Goal: Transaction & Acquisition: Register for event/course

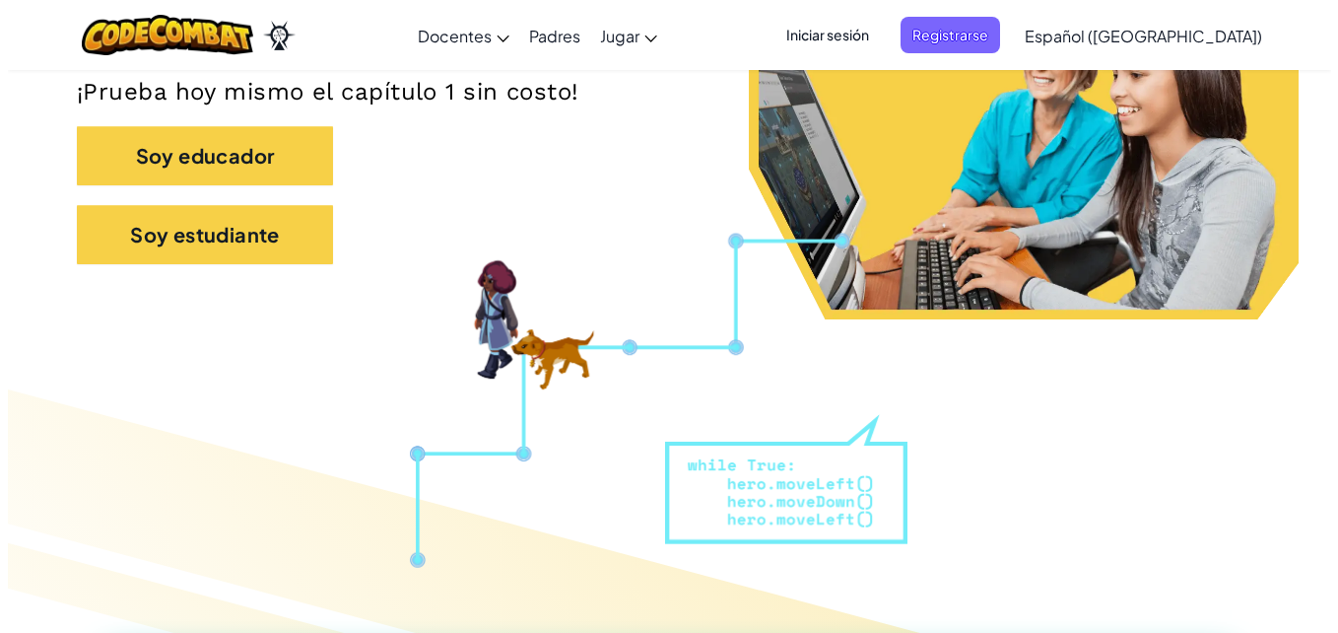
scroll to position [437, 0]
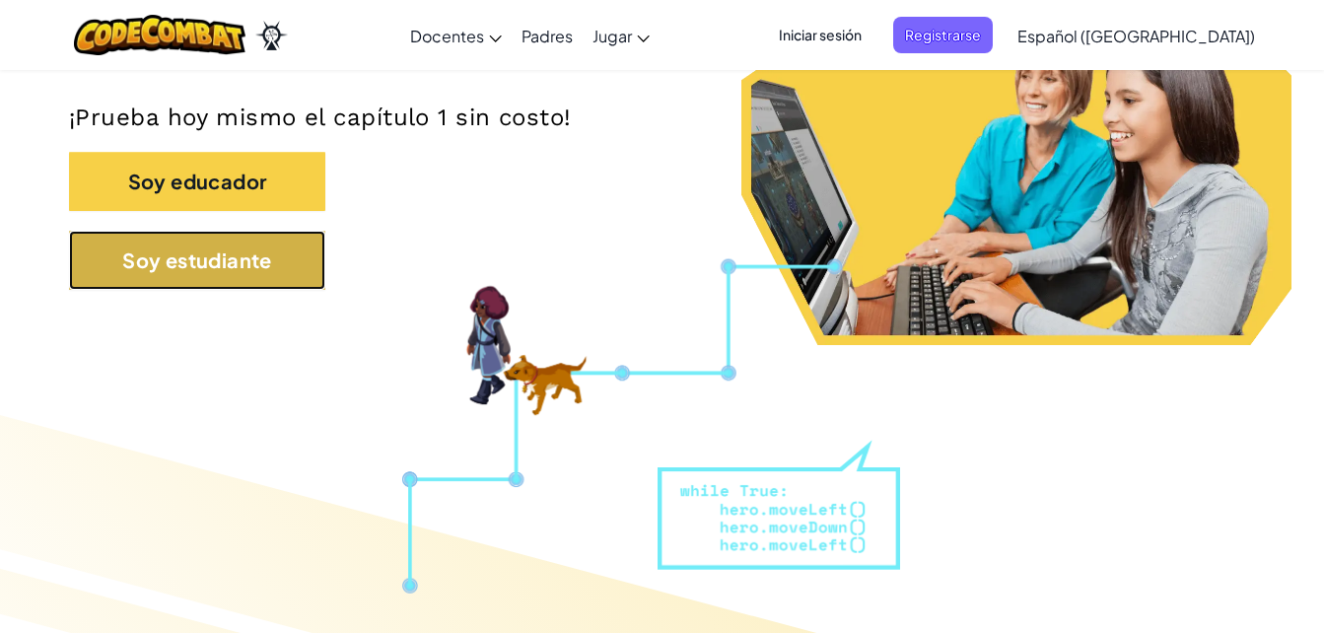
click at [283, 277] on button "Soy estudiante" at bounding box center [197, 260] width 256 height 59
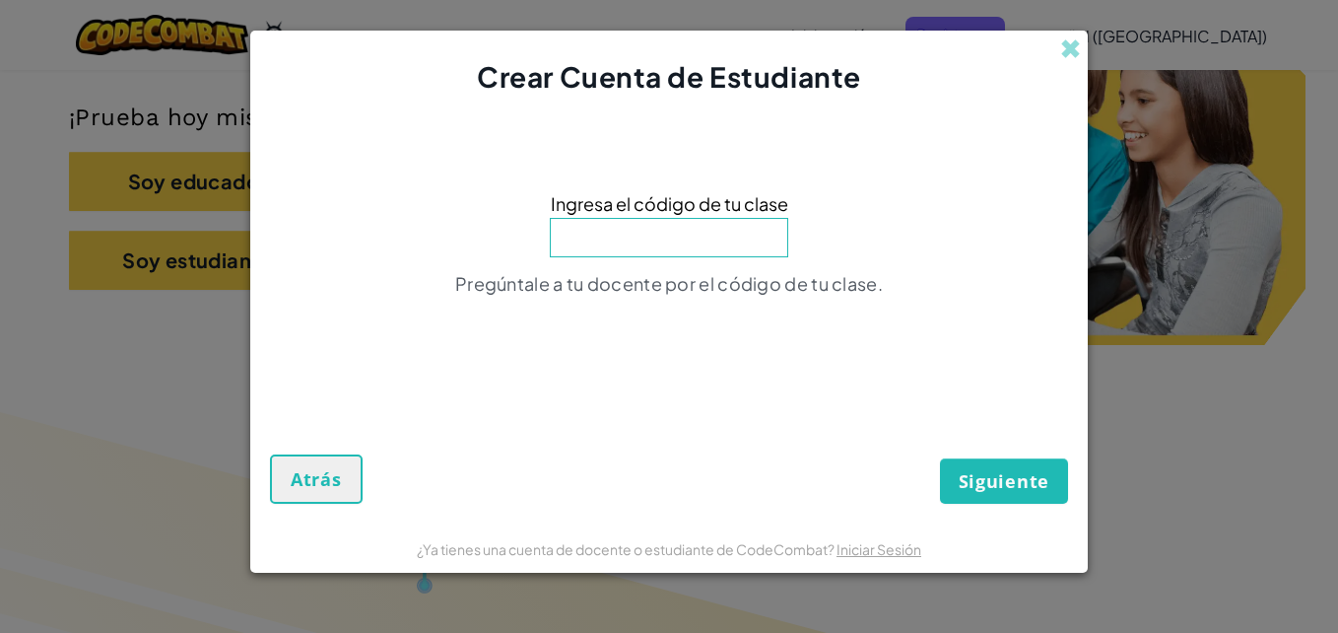
click at [626, 241] on input at bounding box center [669, 237] width 239 height 39
click at [641, 229] on input at bounding box center [669, 237] width 239 height 39
type input "noseringtooth"
click at [1002, 497] on button "Siguiente" at bounding box center [1004, 480] width 128 height 45
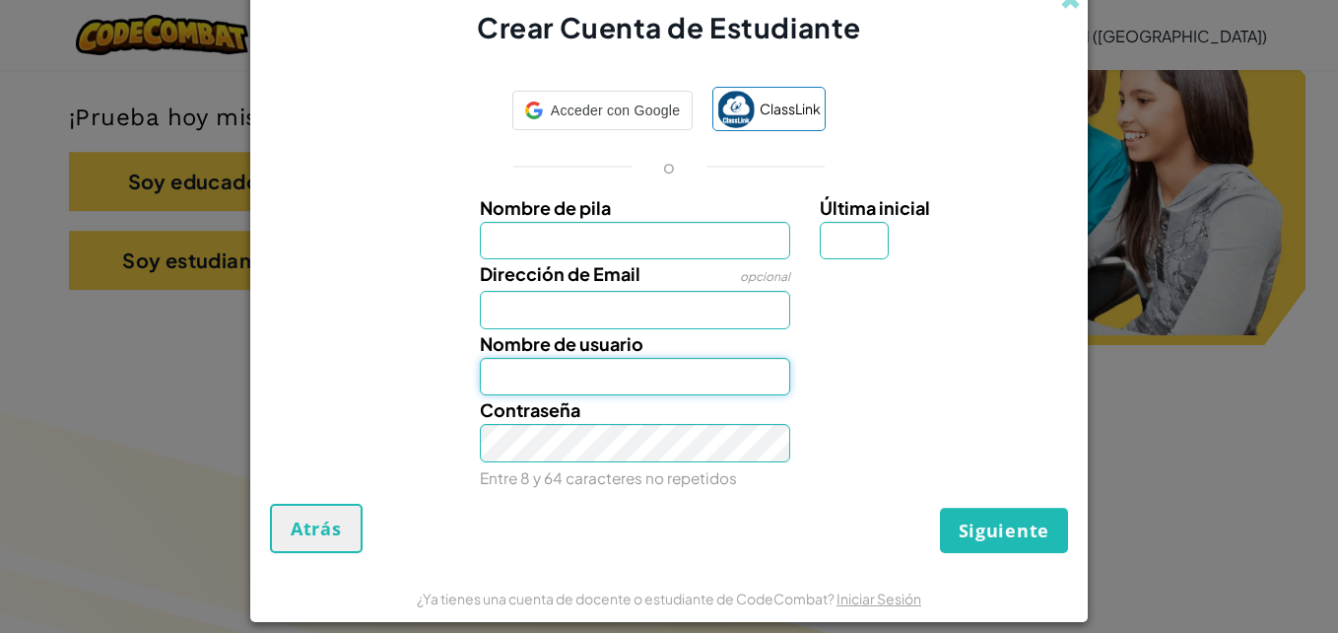
type input "[EMAIL_ADDRESS][DOMAIN_NAME]"
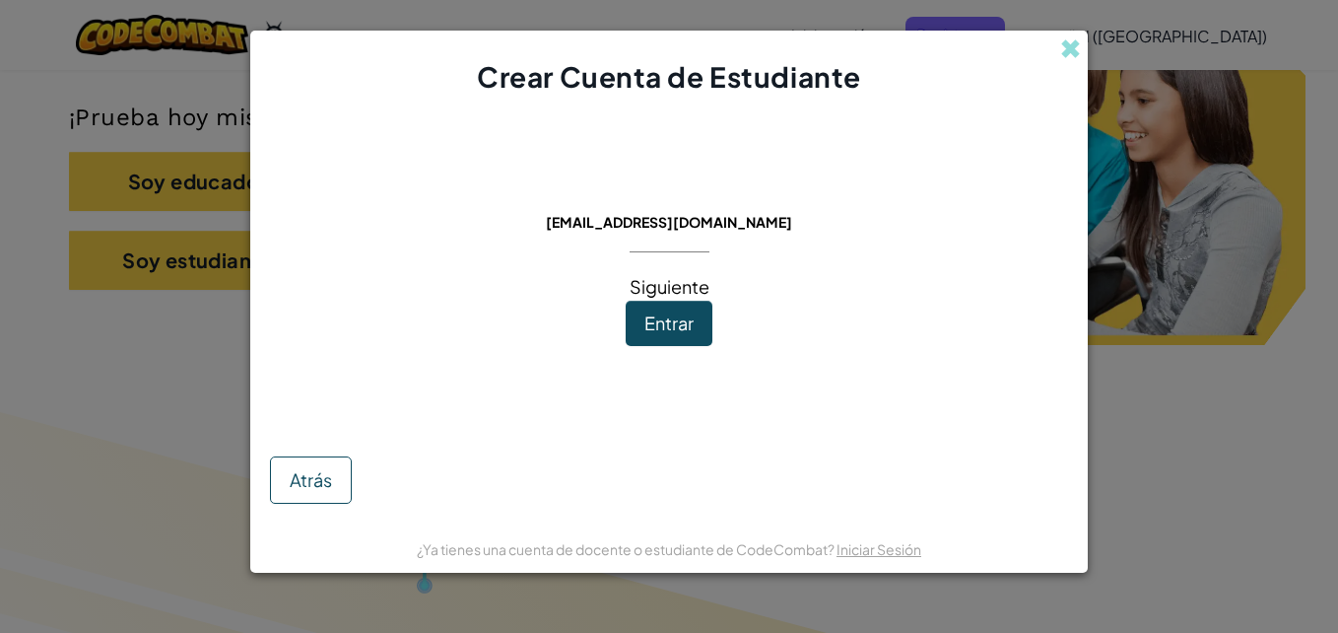
click at [681, 249] on div "Siguiente" at bounding box center [670, 266] width 80 height 69
click at [684, 312] on span "Entrar" at bounding box center [669, 322] width 49 height 23
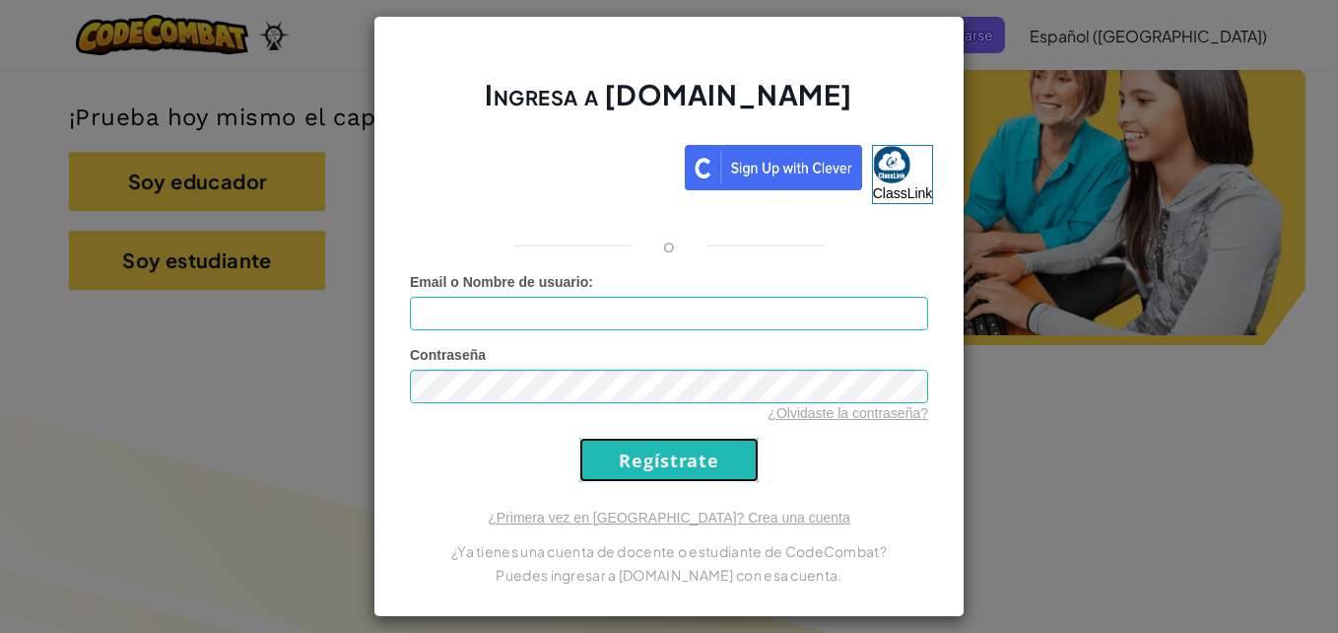
click at [675, 477] on input "Regístrate" at bounding box center [669, 460] width 179 height 44
